Goal: Check status: Check status

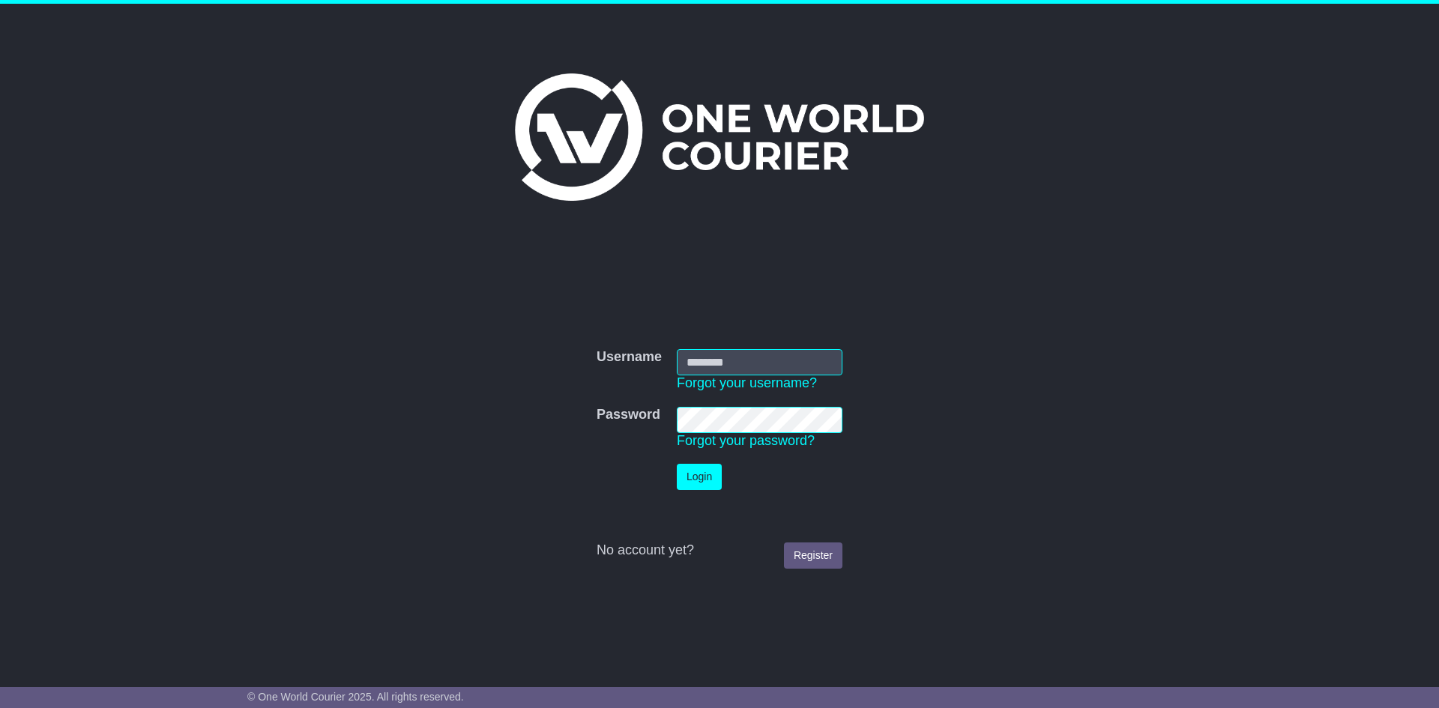
type input "**********"
click at [694, 484] on button "Login" at bounding box center [699, 477] width 45 height 26
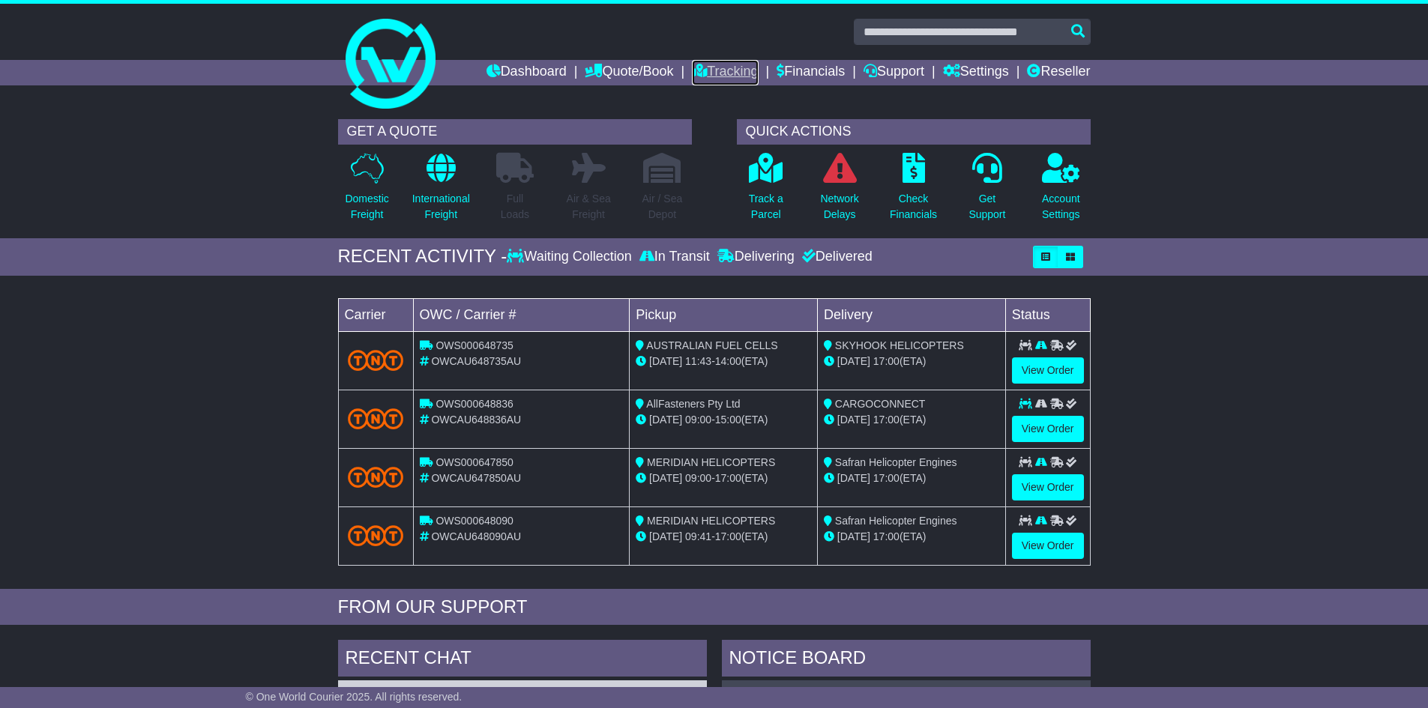
click at [697, 66] on link "Tracking" at bounding box center [725, 72] width 66 height 25
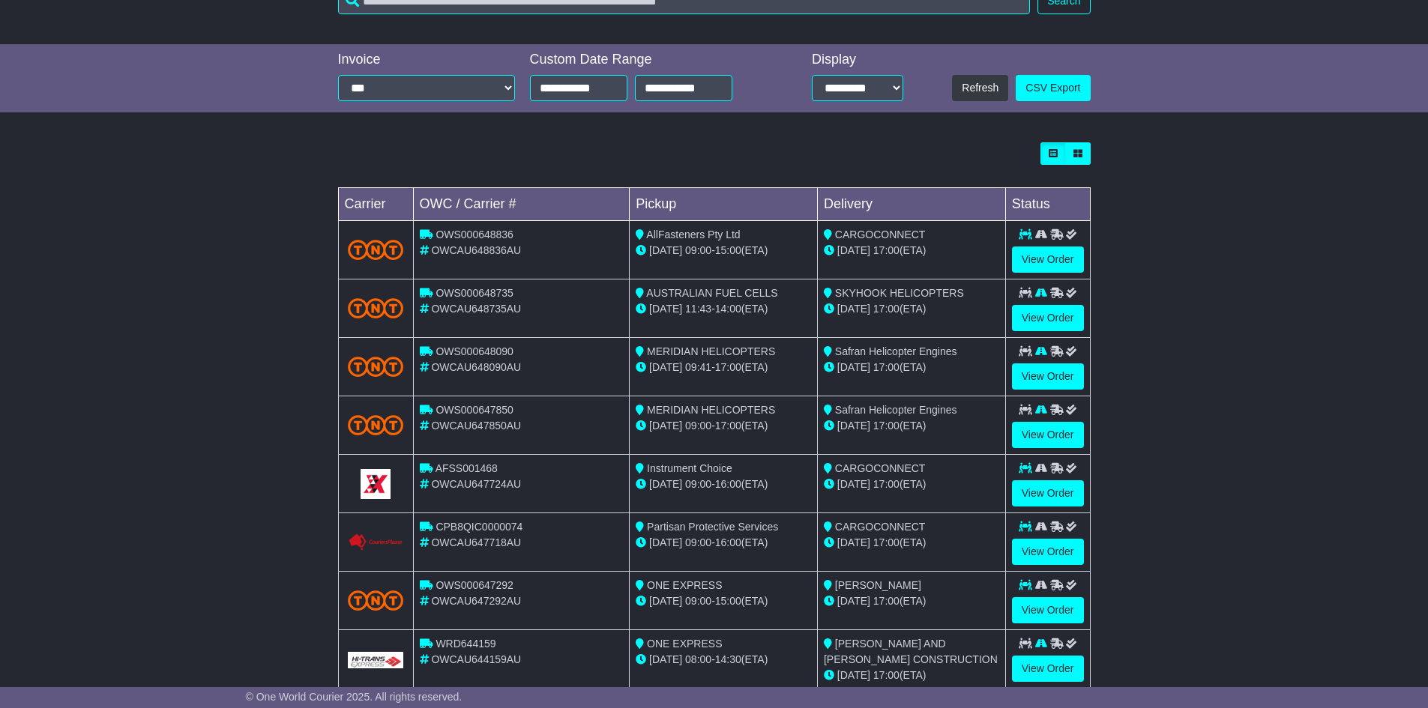
scroll to position [335, 0]
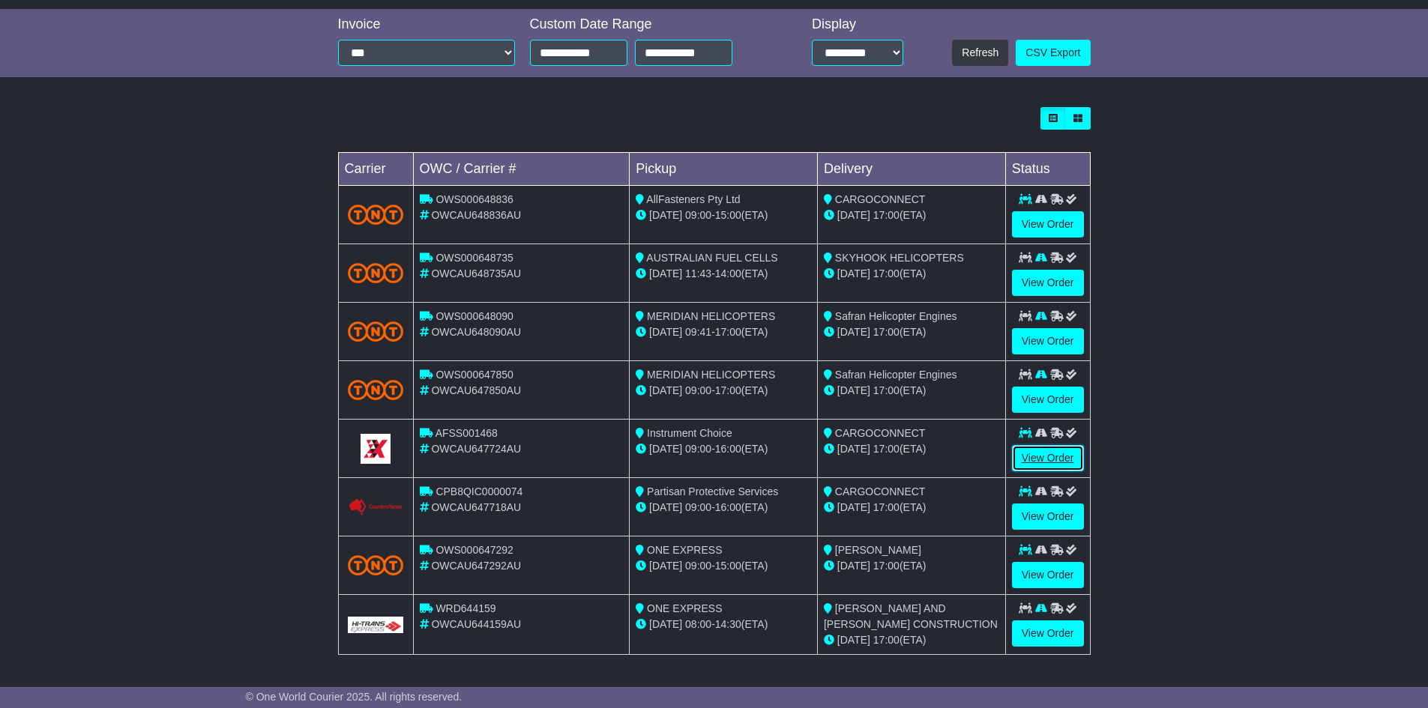
click at [1043, 462] on link "View Order" at bounding box center [1048, 458] width 72 height 26
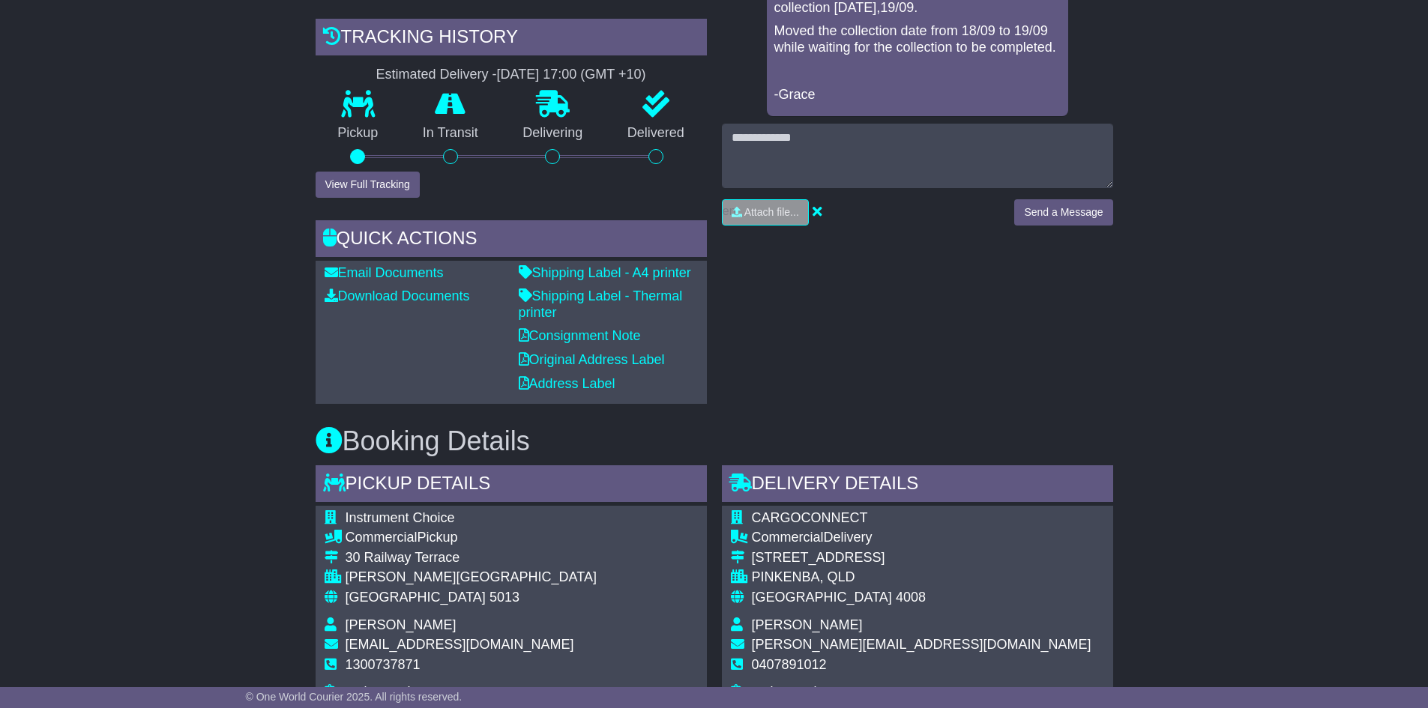
scroll to position [824, 0]
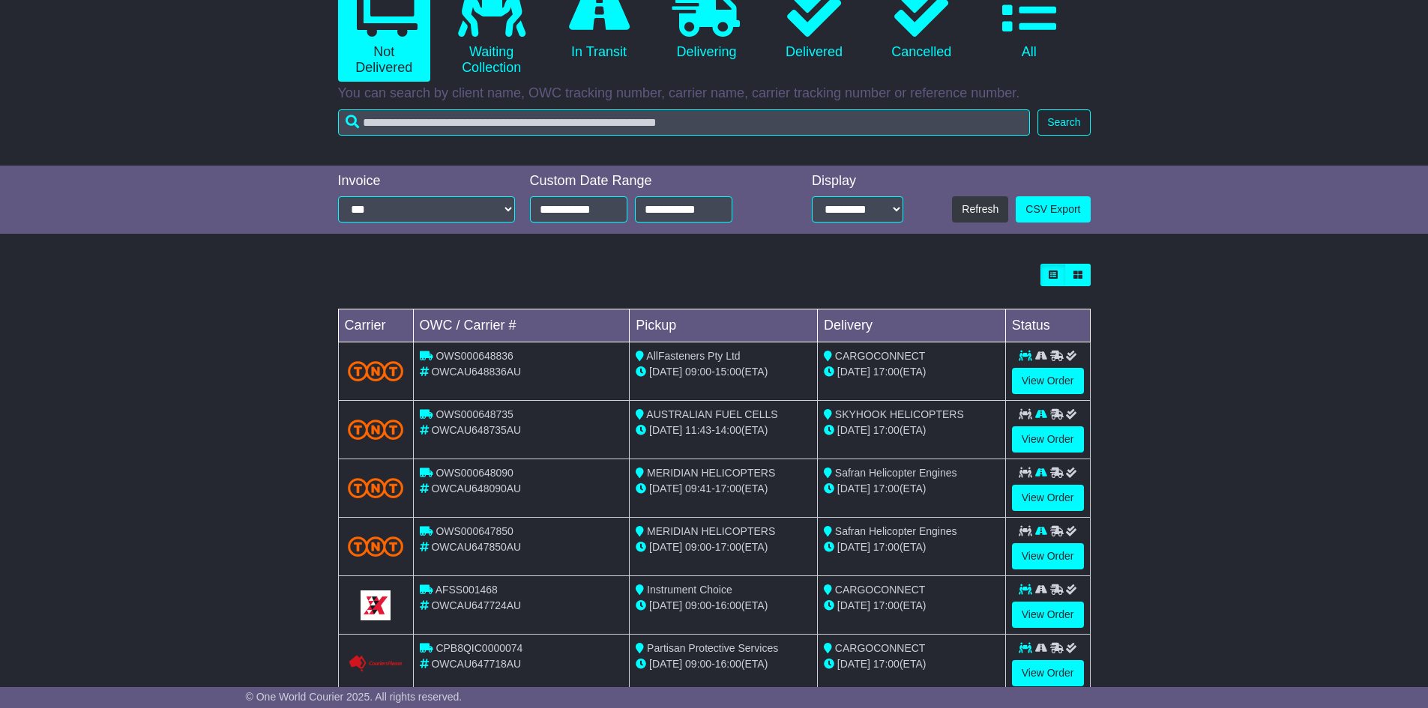
scroll to position [335, 0]
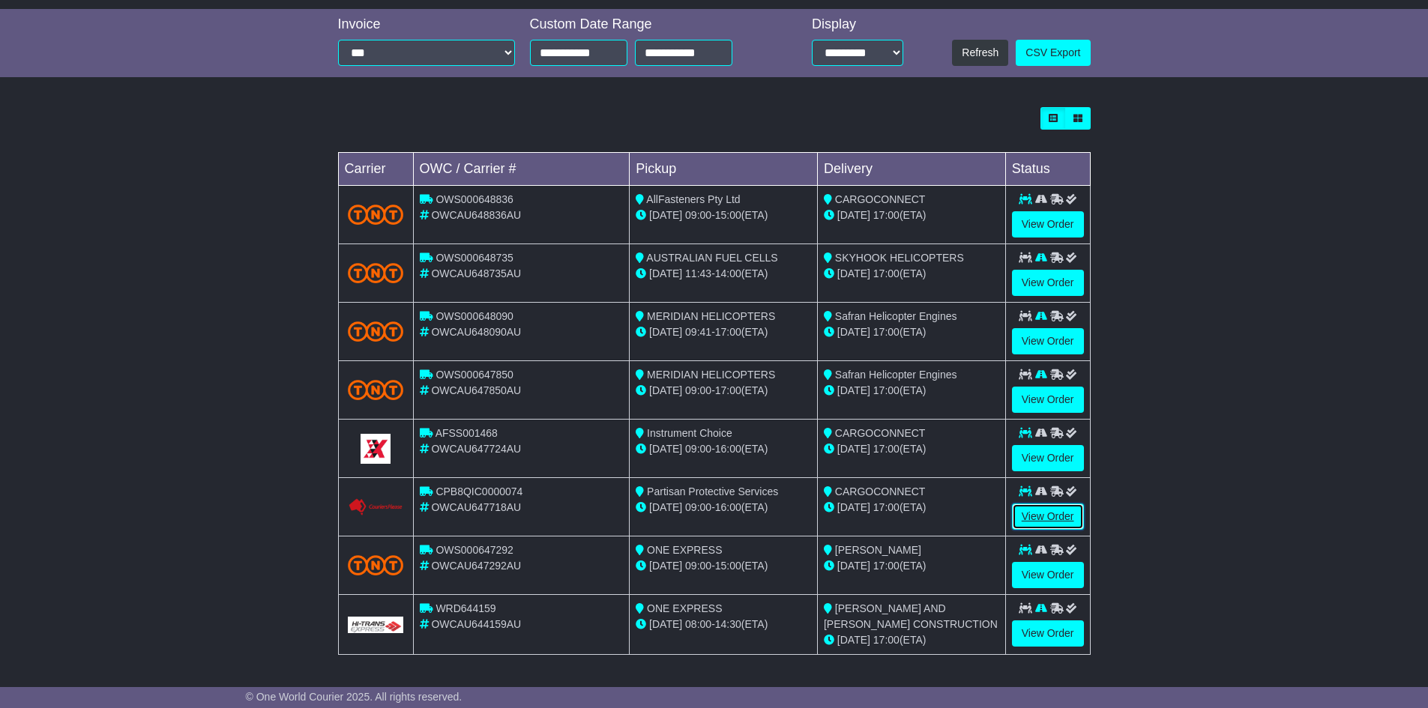
click at [1050, 510] on link "View Order" at bounding box center [1048, 517] width 72 height 26
